Goal: Information Seeking & Learning: Check status

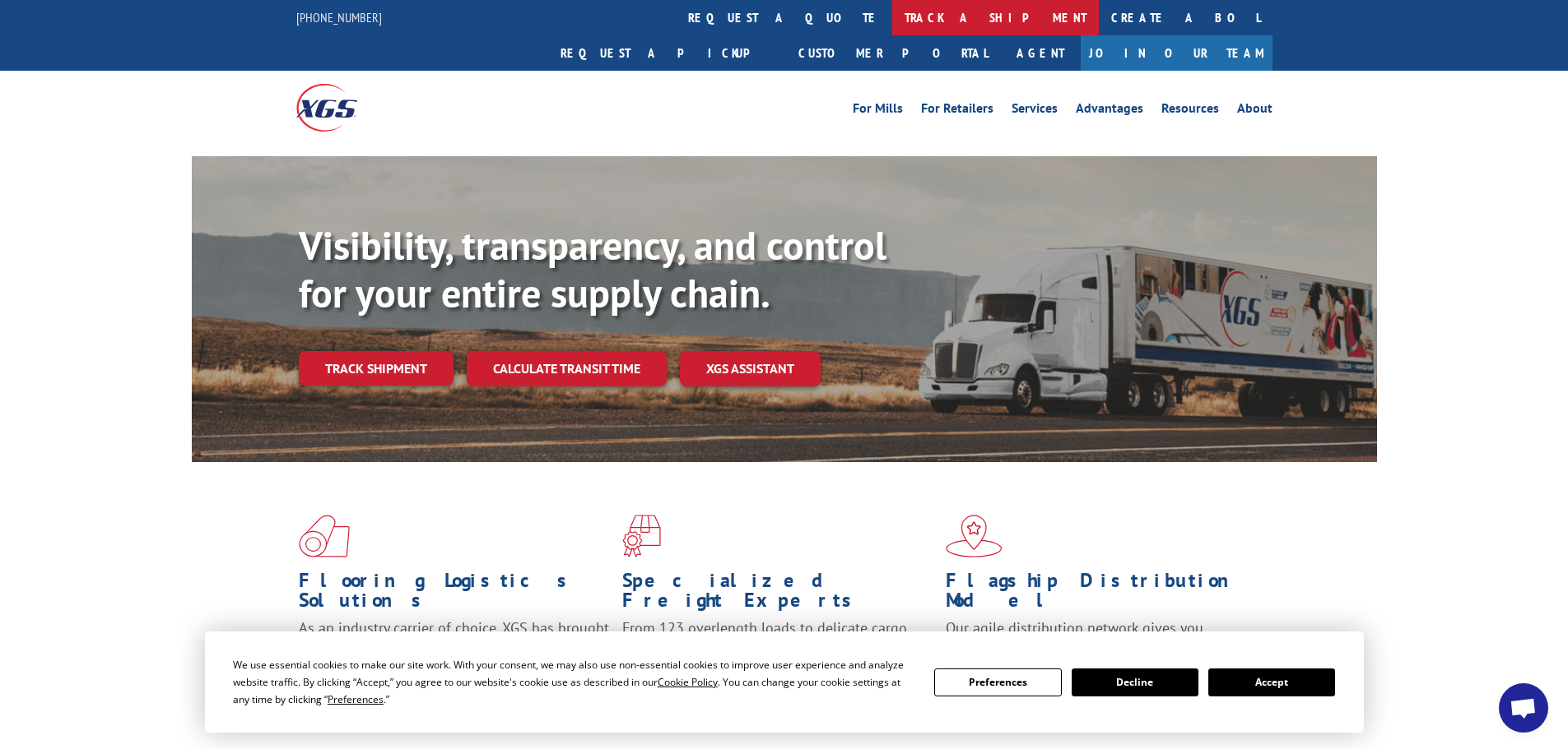
click at [892, 12] on link "track a shipment" at bounding box center [995, 18] width 207 height 35
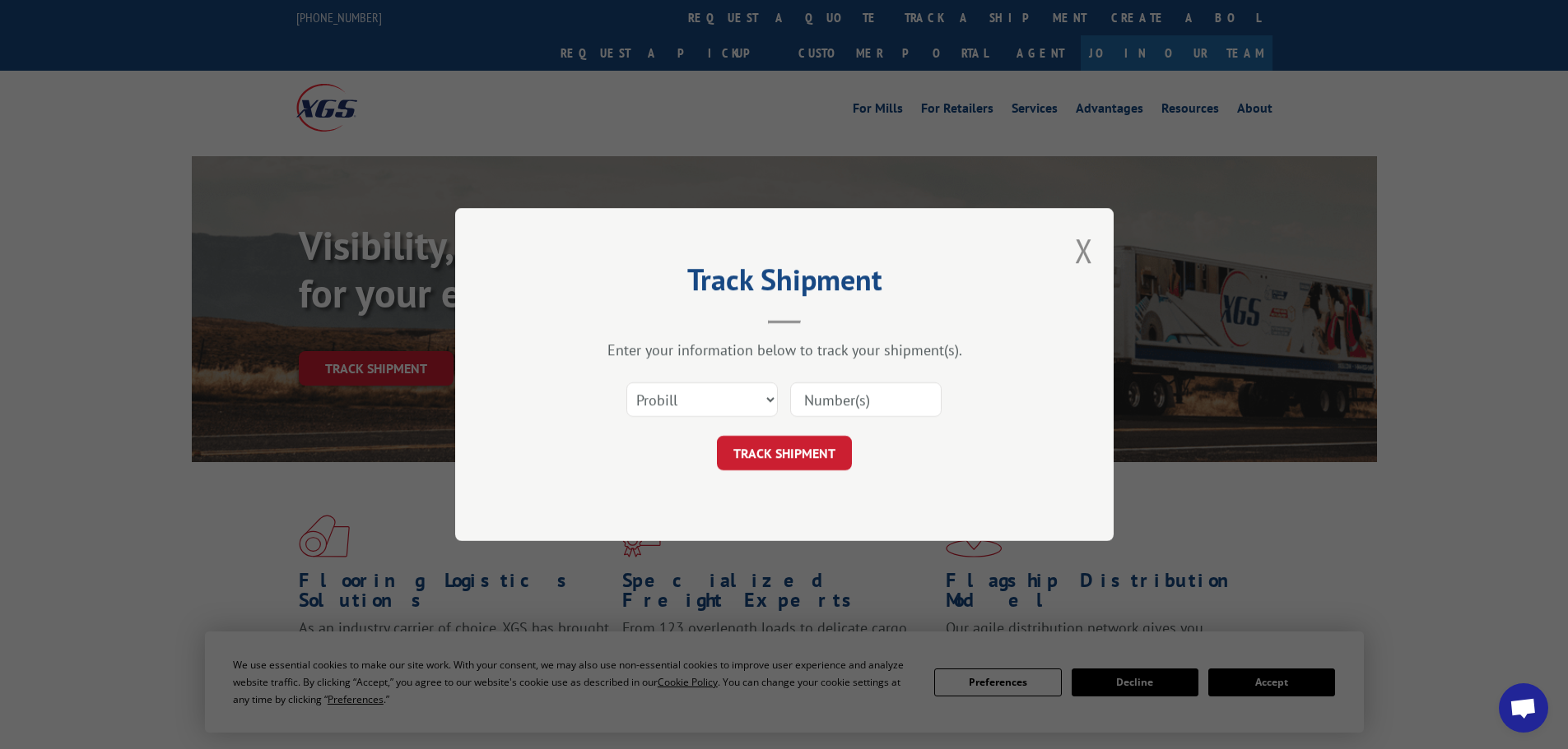
click at [852, 395] on input at bounding box center [865, 399] width 151 height 34
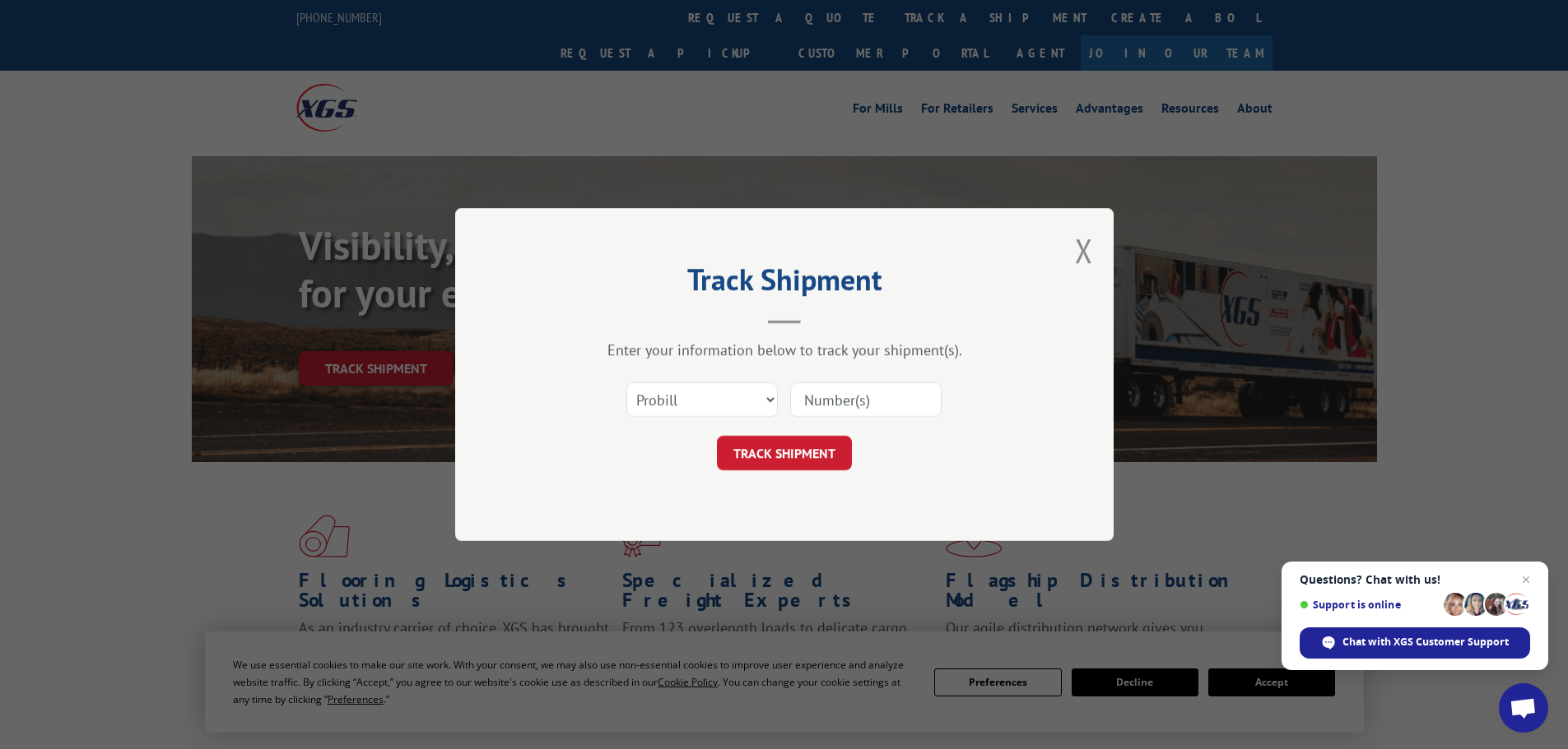
paste input "17520485"
type input "17520485"
click at [786, 444] on button "TRACK SHIPMENT" at bounding box center [784, 453] width 135 height 34
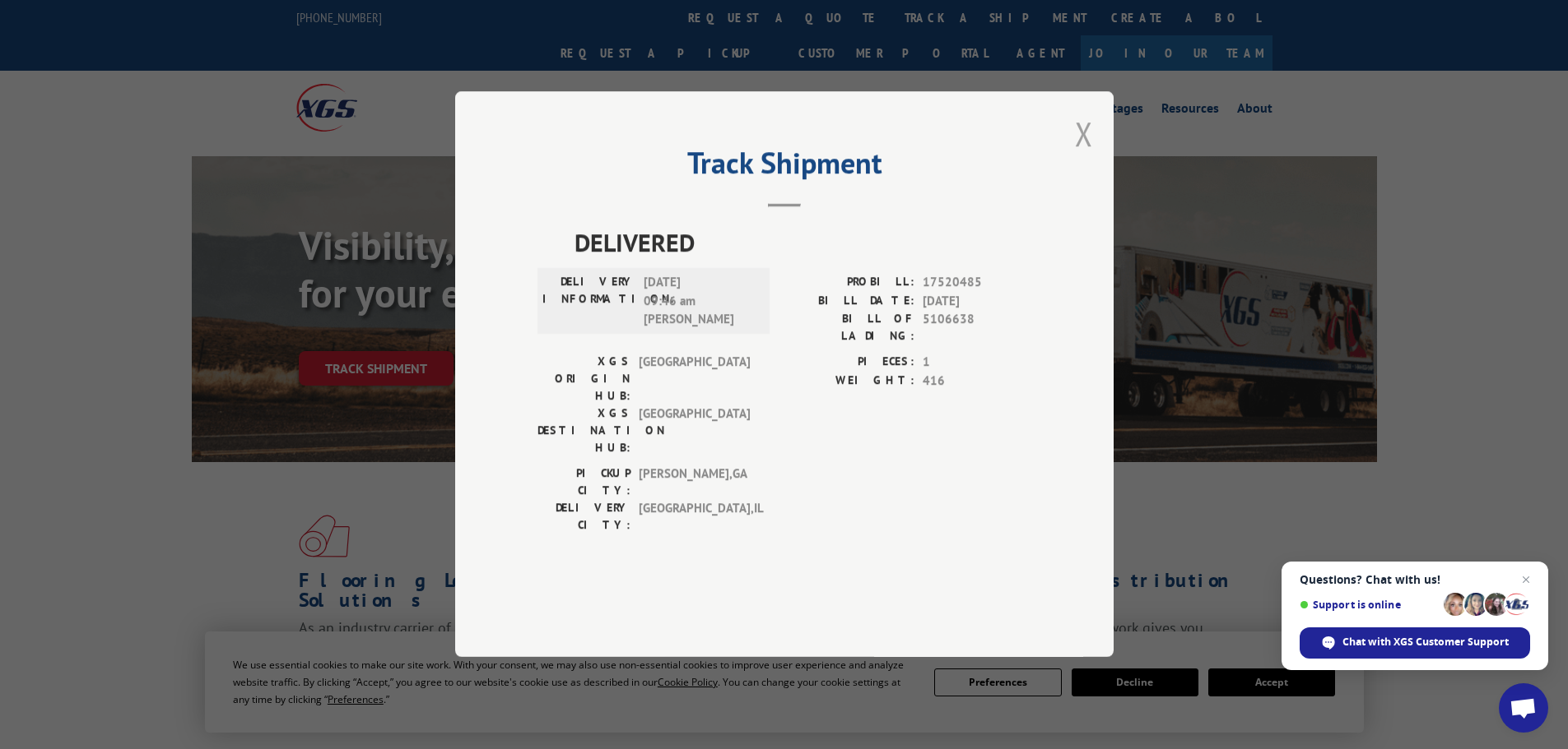
drag, startPoint x: 1081, startPoint y: 169, endPoint x: 860, endPoint y: 80, distance: 238.2
click at [1079, 156] on button "Close modal" at bounding box center [1084, 133] width 19 height 44
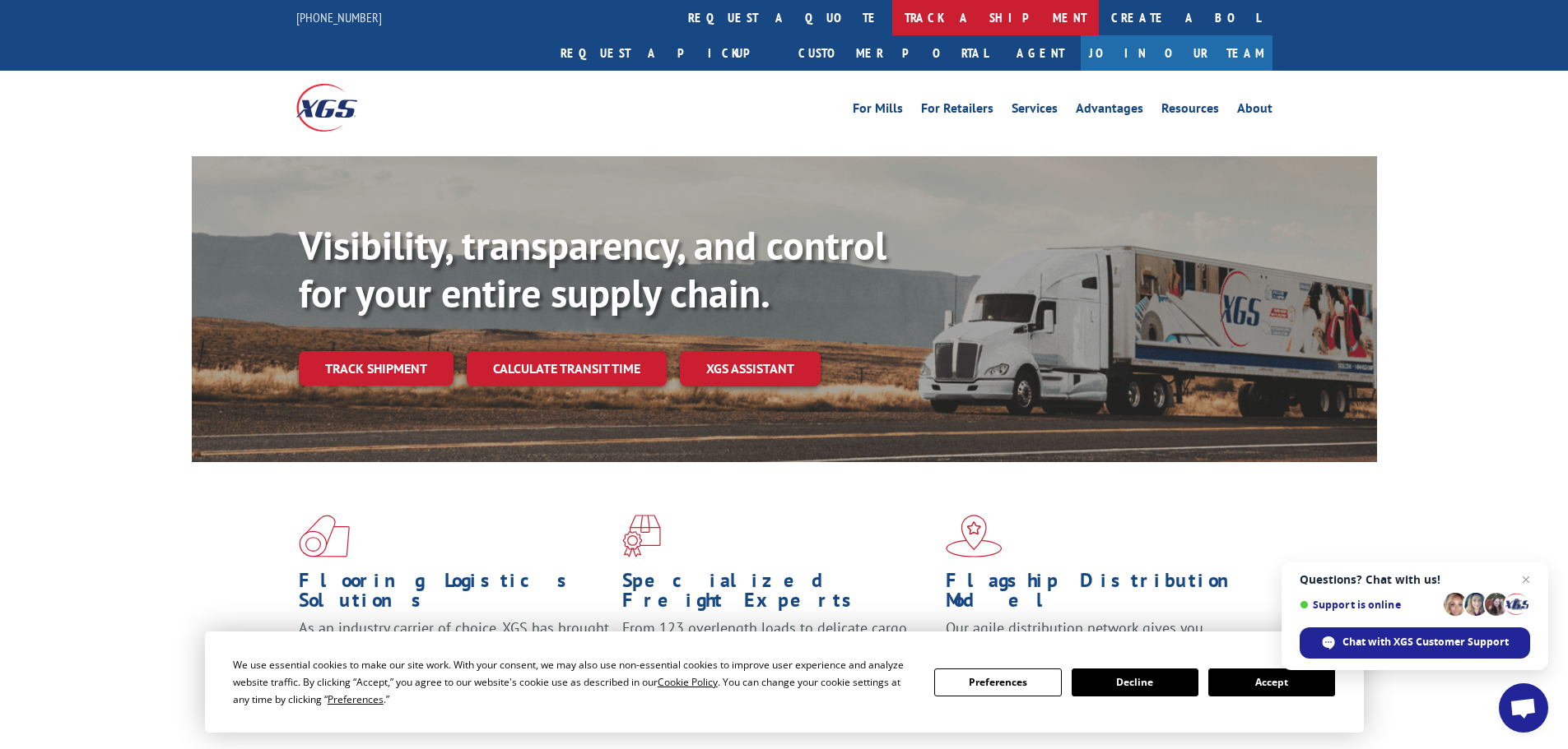
click at [892, 17] on link "track a shipment" at bounding box center [995, 18] width 207 height 35
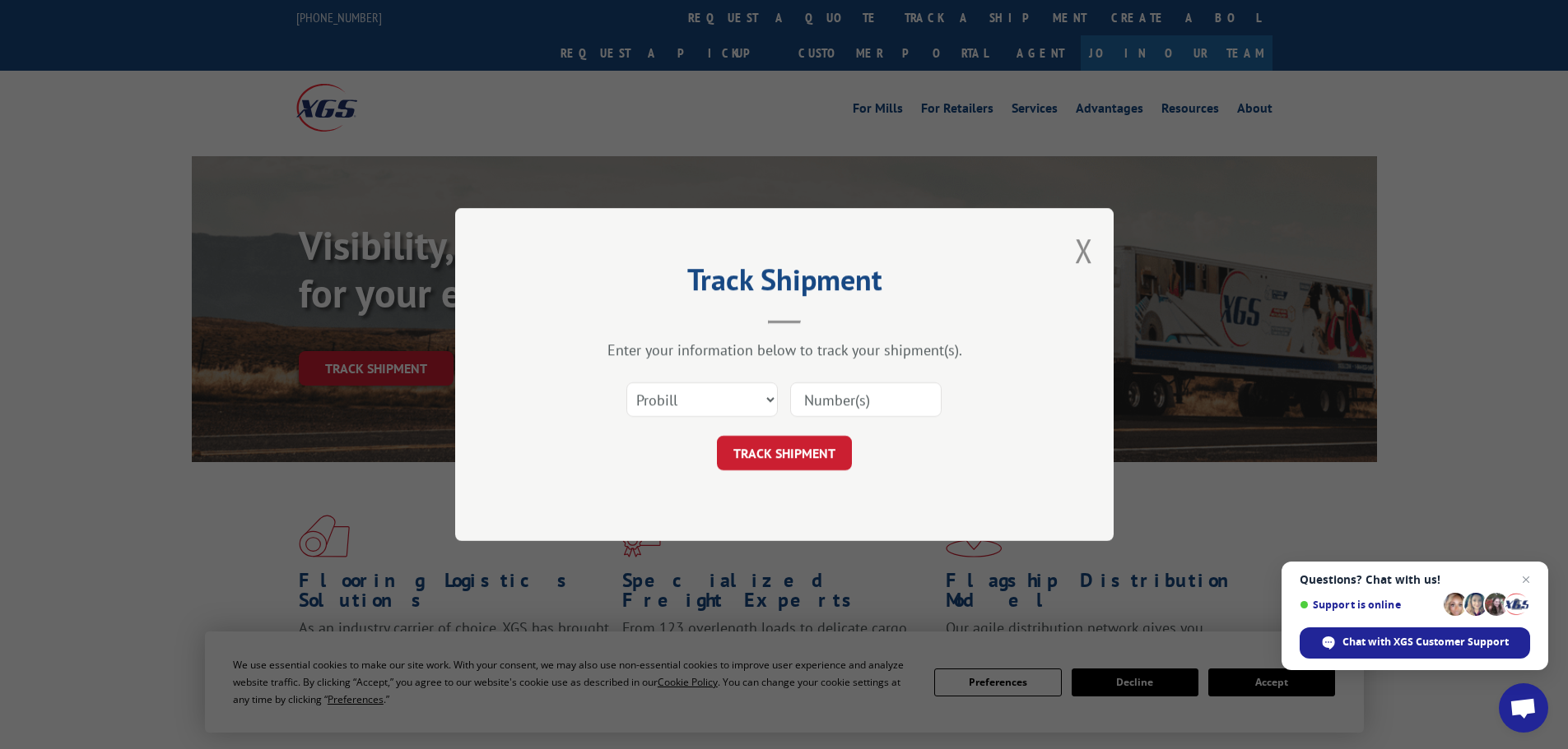
click at [856, 402] on input at bounding box center [865, 399] width 151 height 34
paste input "17520778"
type input "17520778"
click at [775, 446] on button "TRACK SHIPMENT" at bounding box center [784, 453] width 135 height 34
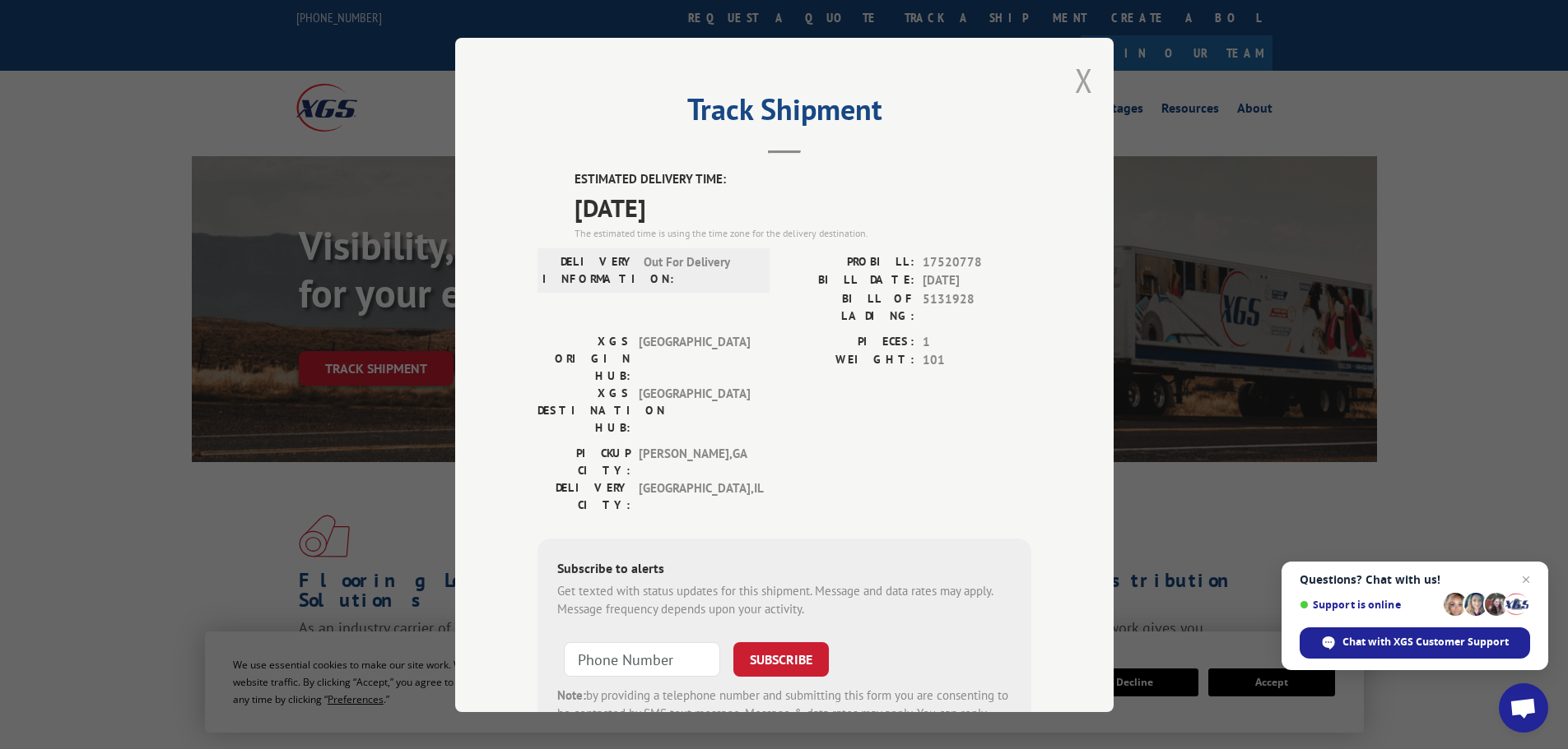
click at [1079, 72] on button "Close modal" at bounding box center [1084, 80] width 19 height 44
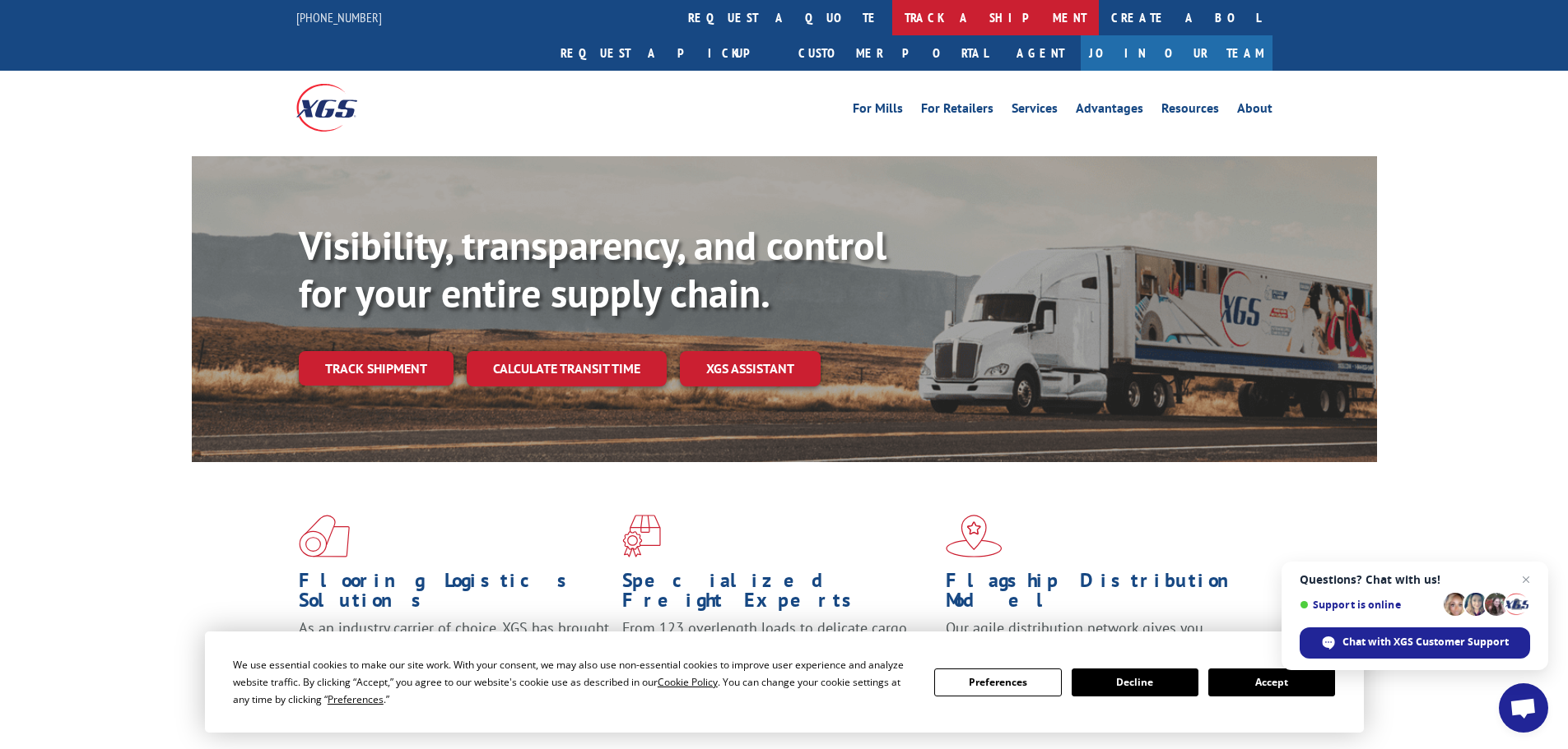
click at [892, 17] on link "track a shipment" at bounding box center [995, 18] width 207 height 35
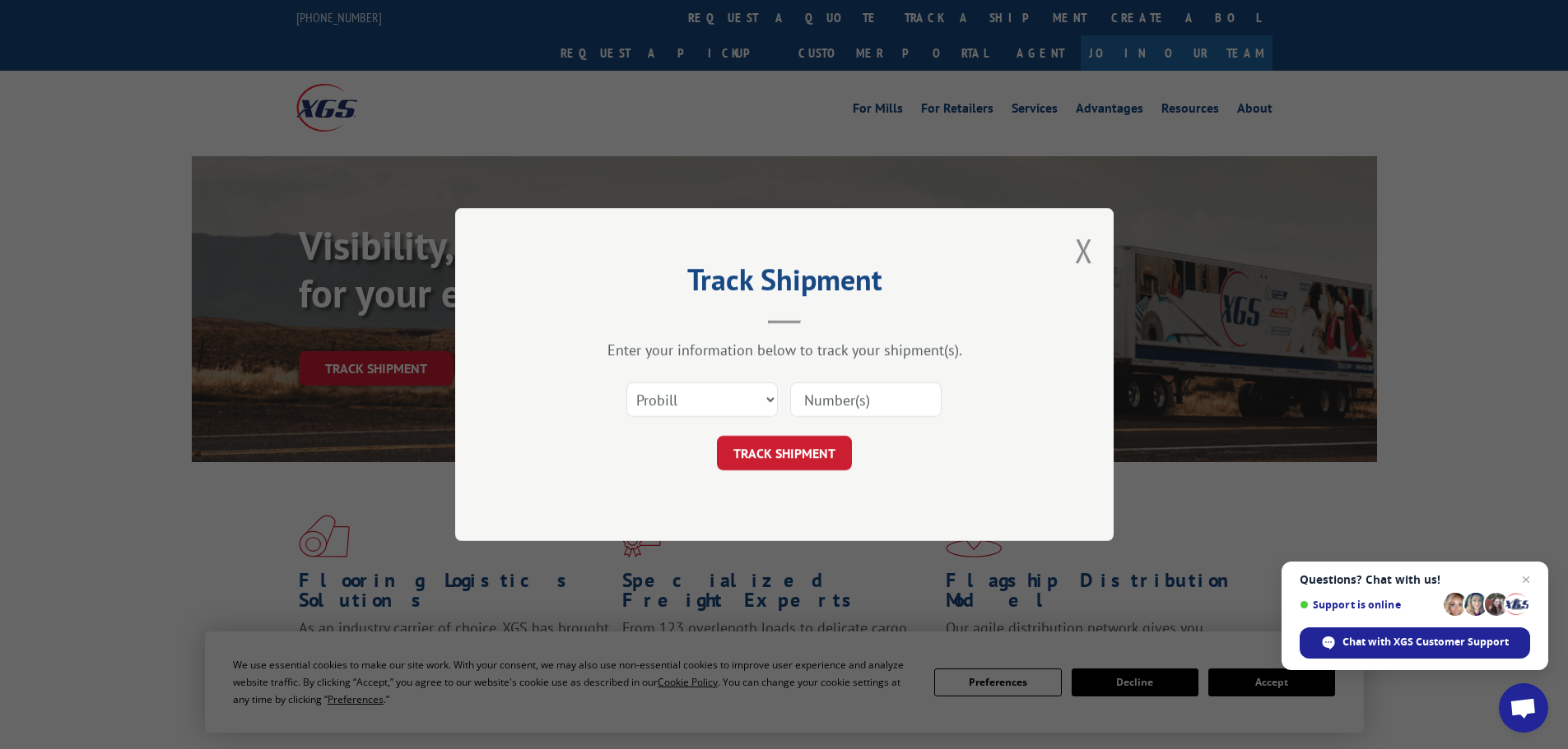
click at [867, 405] on input at bounding box center [865, 399] width 151 height 34
paste input "17516281"
type input "17516281"
click at [830, 436] on button "TRACK SHIPMENT" at bounding box center [784, 453] width 135 height 34
